Goal: Transaction & Acquisition: Purchase product/service

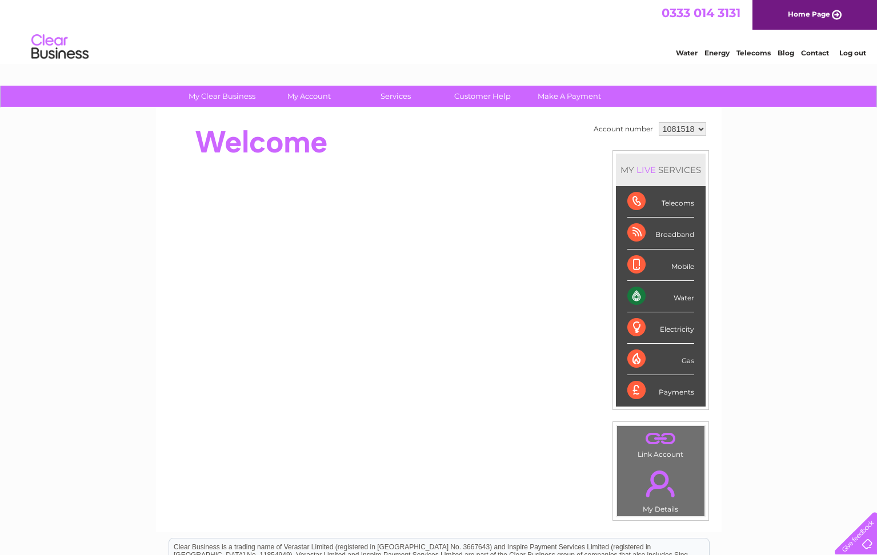
click at [632, 297] on div "Water" at bounding box center [660, 296] width 67 height 31
drag, startPoint x: 629, startPoint y: 296, endPoint x: 586, endPoint y: 284, distance: 45.2
click at [628, 296] on div "Water" at bounding box center [660, 296] width 67 height 31
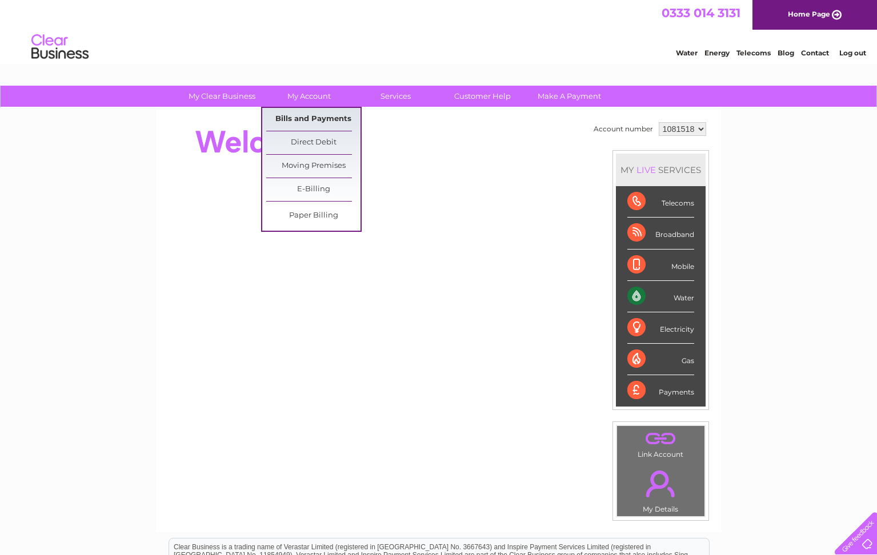
click at [306, 120] on link "Bills and Payments" at bounding box center [313, 119] width 94 height 23
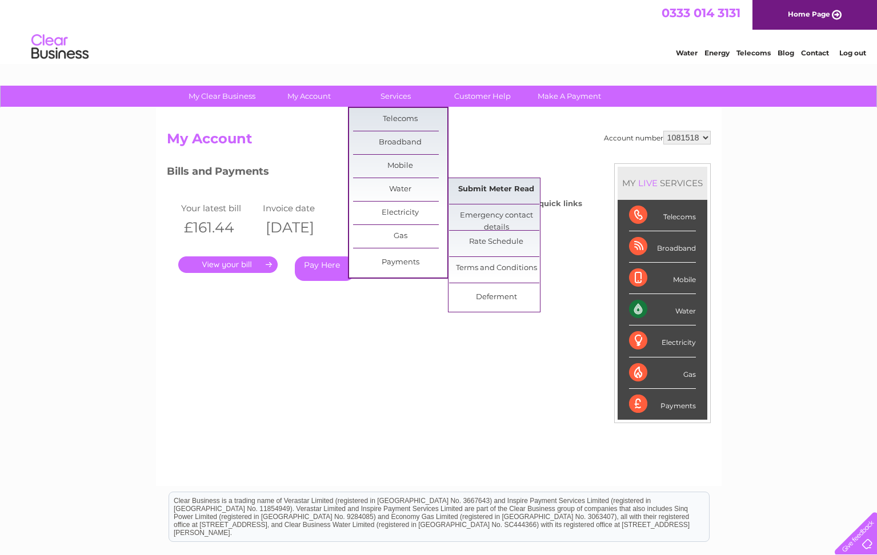
click at [497, 191] on link "Submit Meter Read" at bounding box center [496, 189] width 94 height 23
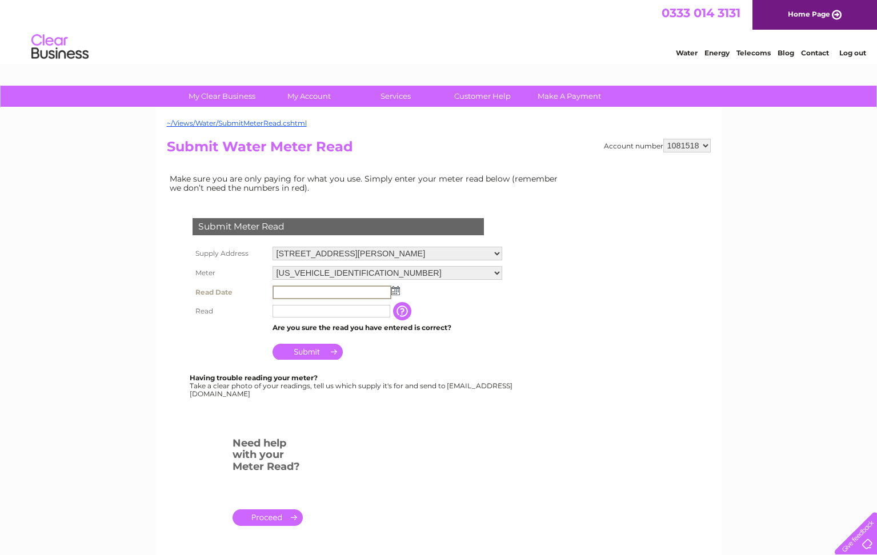
click at [302, 289] on input "text" at bounding box center [331, 293] width 119 height 14
click at [396, 293] on img at bounding box center [394, 290] width 9 height 9
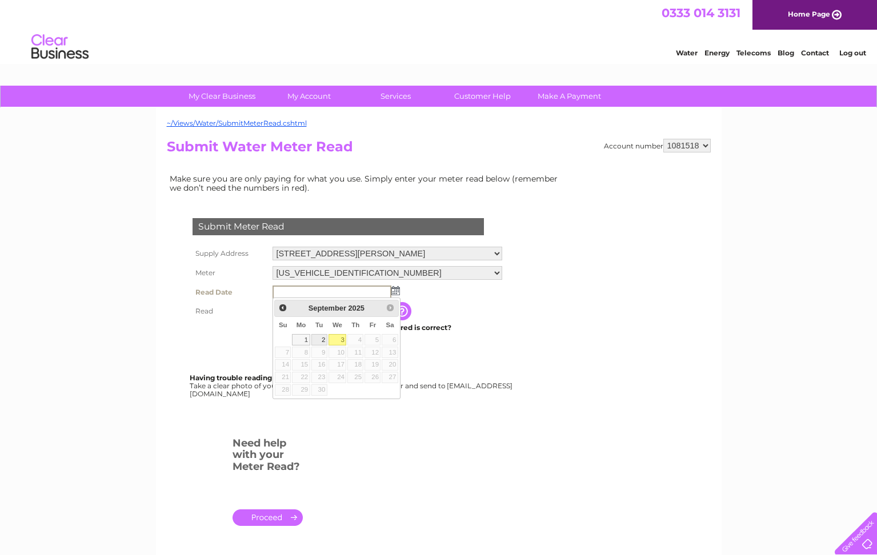
click at [321, 340] on link "2" at bounding box center [319, 339] width 16 height 11
type input "2025/09/02"
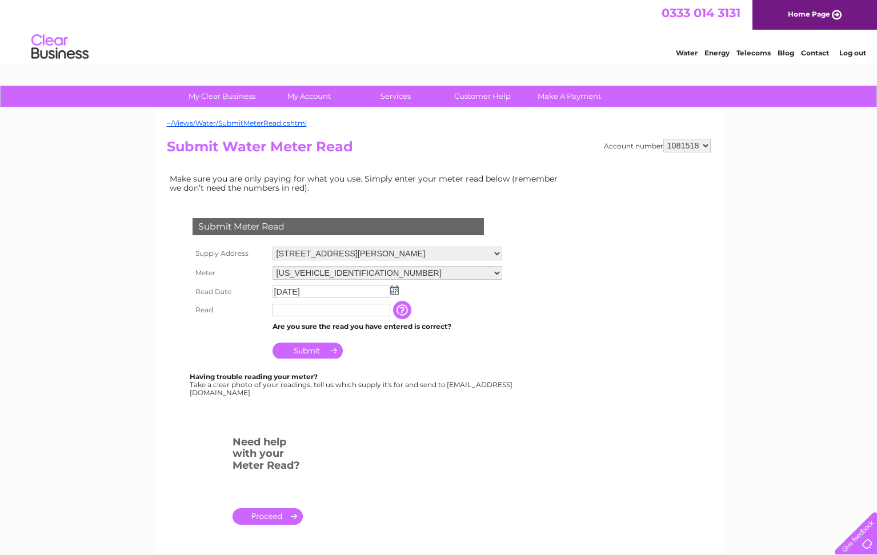
click at [340, 310] on input "text" at bounding box center [331, 310] width 118 height 13
type input "517"
click at [306, 352] on input "Submit" at bounding box center [307, 351] width 70 height 16
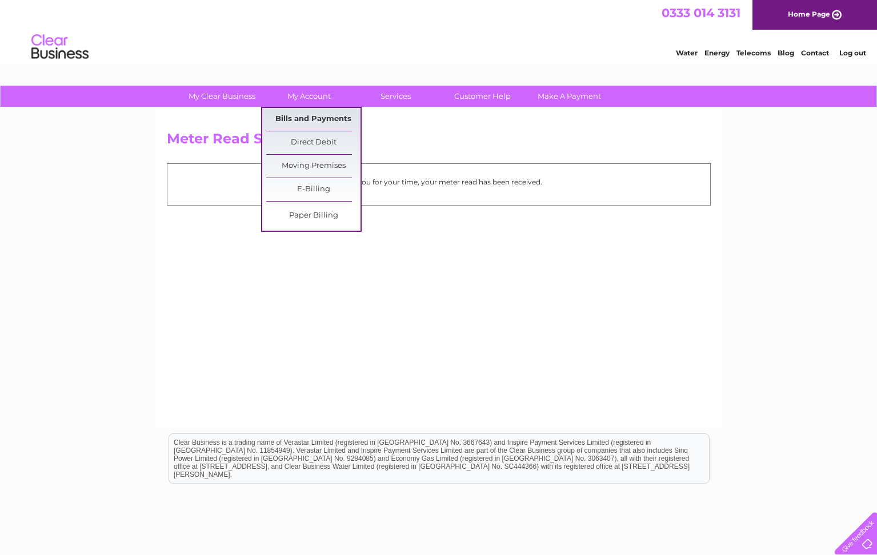
click at [304, 116] on link "Bills and Payments" at bounding box center [313, 119] width 94 height 23
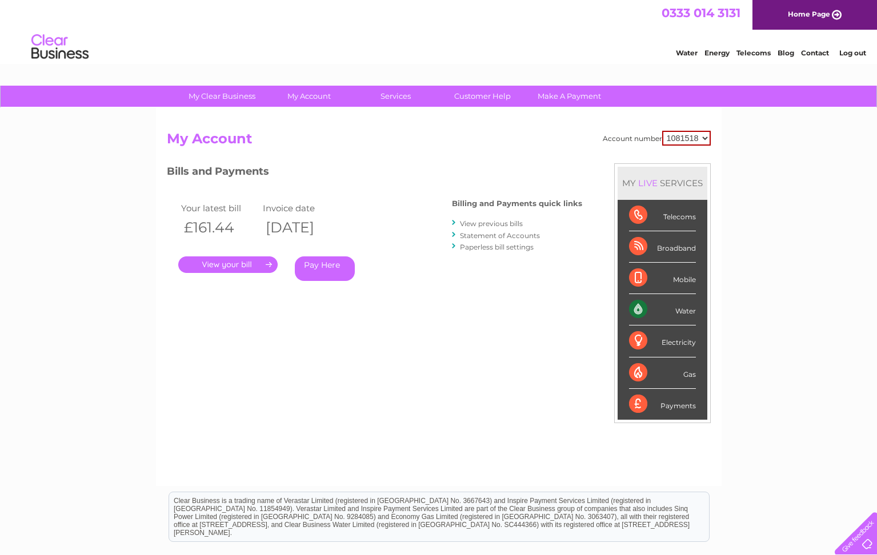
click at [224, 261] on link "." at bounding box center [227, 264] width 99 height 17
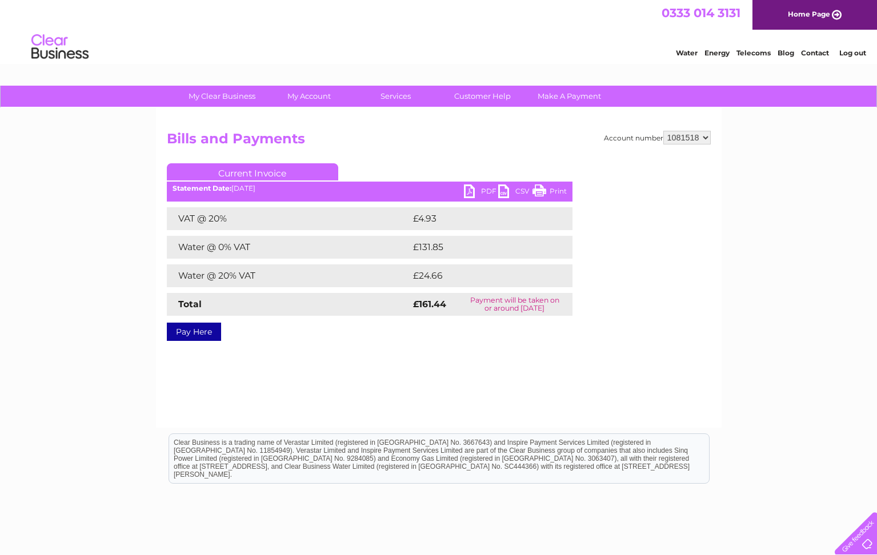
click at [468, 191] on link "PDF" at bounding box center [481, 192] width 34 height 17
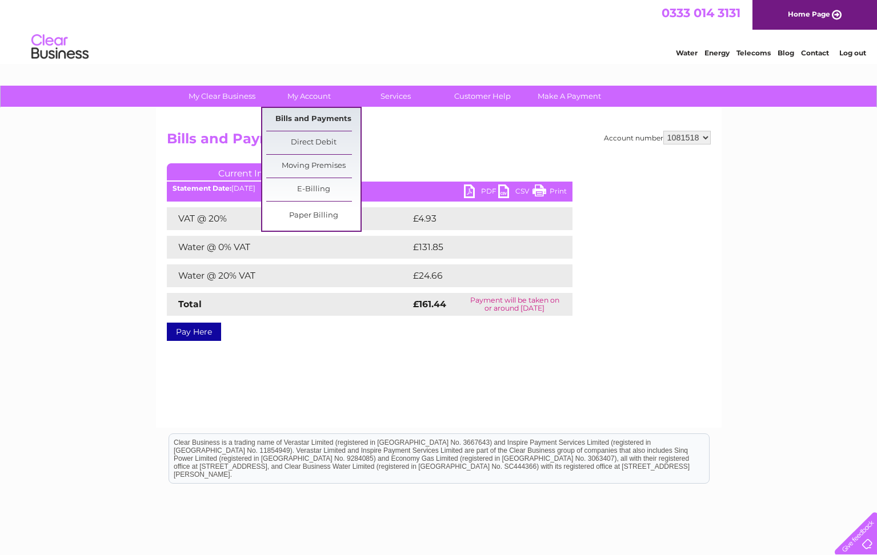
click at [326, 120] on link "Bills and Payments" at bounding box center [313, 119] width 94 height 23
click at [333, 116] on link "Bills and Payments" at bounding box center [313, 119] width 94 height 23
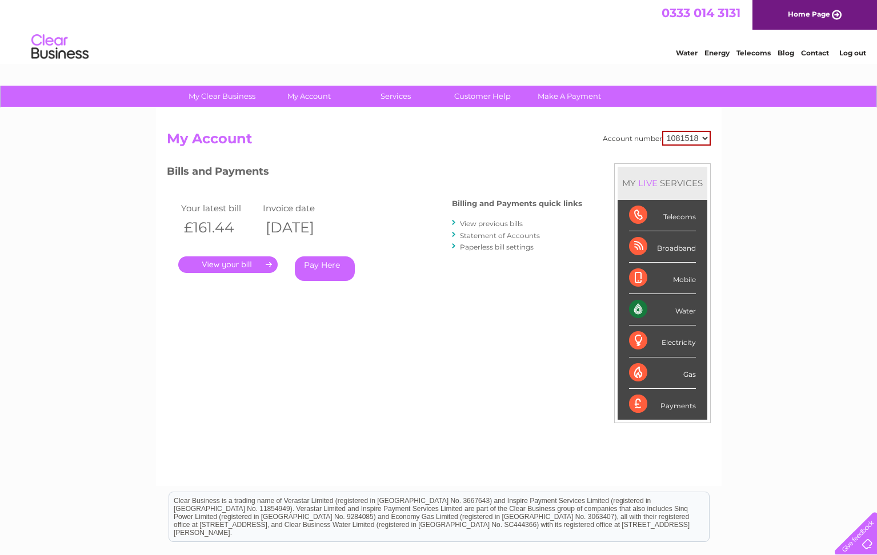
click at [491, 221] on link "View previous bills" at bounding box center [491, 223] width 63 height 9
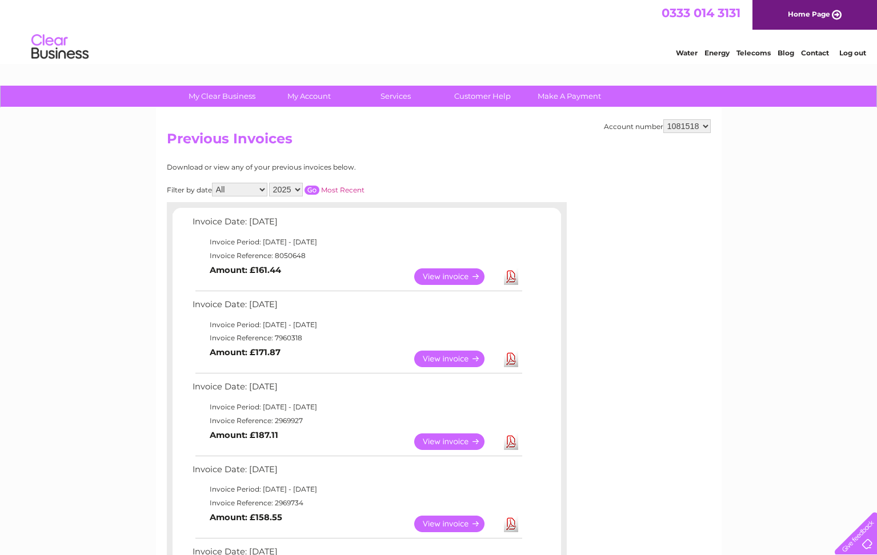
click at [449, 357] on link "View" at bounding box center [456, 359] width 84 height 17
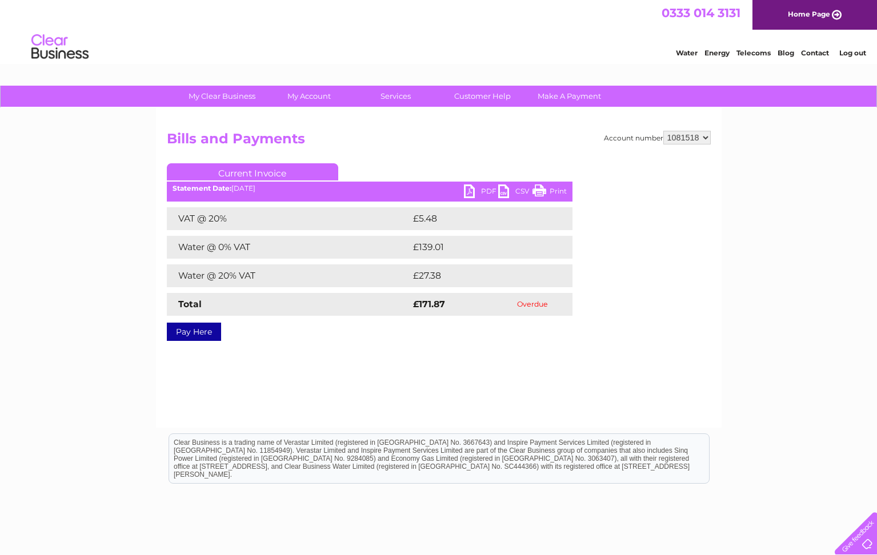
click at [198, 334] on link "Pay Here" at bounding box center [194, 332] width 54 height 18
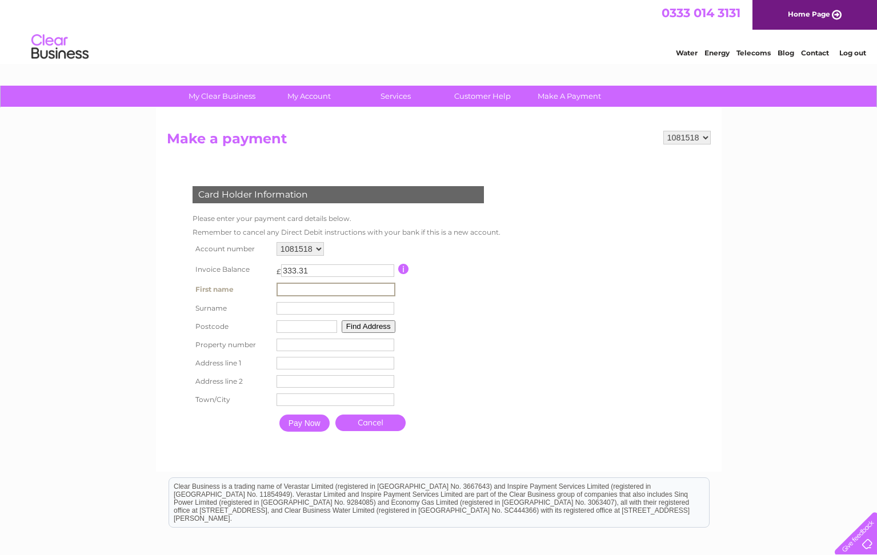
click at [296, 290] on input "text" at bounding box center [335, 290] width 119 height 14
click at [388, 274] on input "332.31" at bounding box center [337, 270] width 113 height 13
type input "333.31"
click at [388, 269] on input "333.31" at bounding box center [337, 270] width 113 height 13
click at [404, 269] on input "button" at bounding box center [401, 269] width 11 height 10
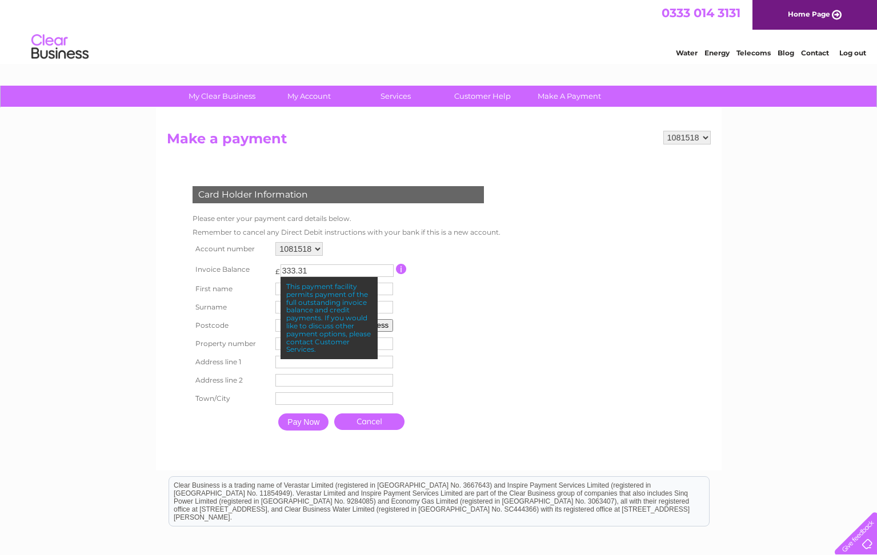
click at [403, 268] on input "button" at bounding box center [401, 269] width 11 height 10
click at [144, 384] on div "My Clear Business Login Details My Details My Preferences Link Account My Accou…" at bounding box center [438, 376] width 877 height 580
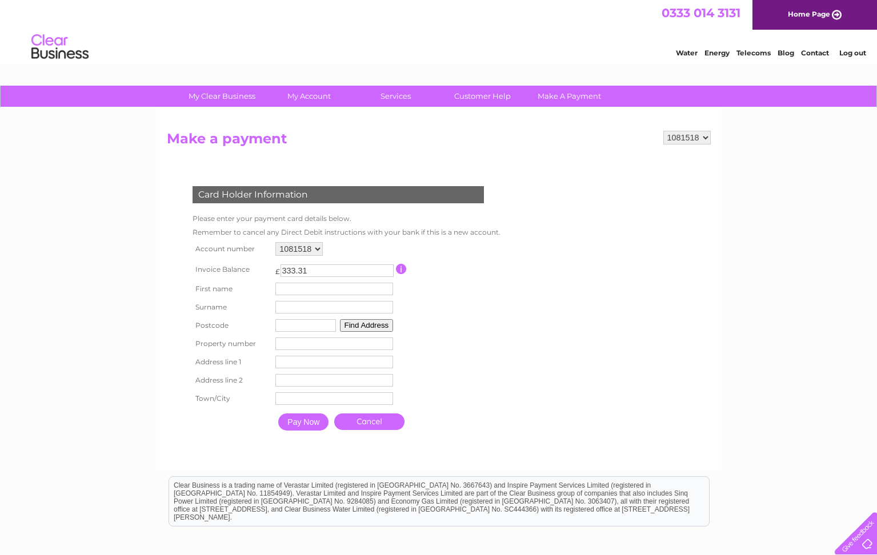
click at [288, 288] on input "text" at bounding box center [334, 289] width 118 height 13
click at [483, 95] on link "Customer Help" at bounding box center [482, 96] width 94 height 21
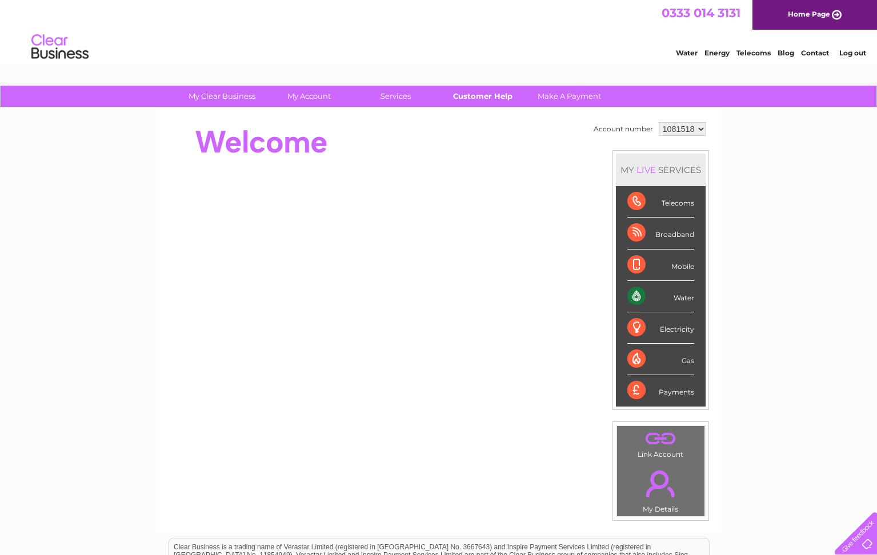
click at [472, 93] on link "Customer Help" at bounding box center [482, 96] width 94 height 21
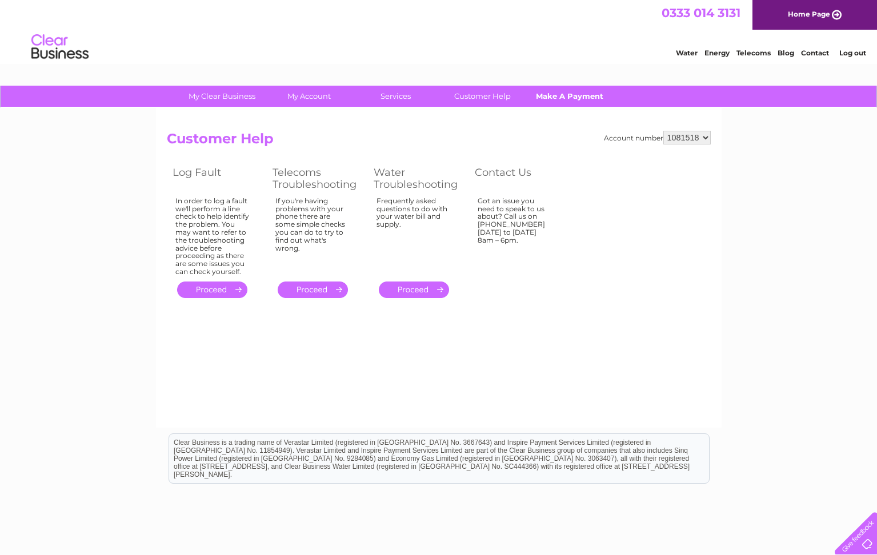
click at [566, 93] on link "Make A Payment" at bounding box center [569, 96] width 94 height 21
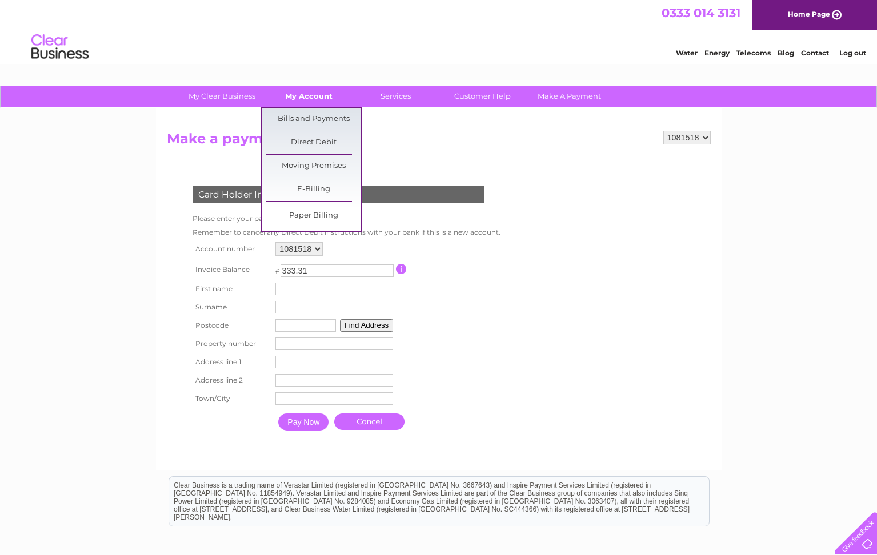
click at [306, 97] on link "My Account" at bounding box center [309, 96] width 94 height 21
